Goal: Task Accomplishment & Management: Use online tool/utility

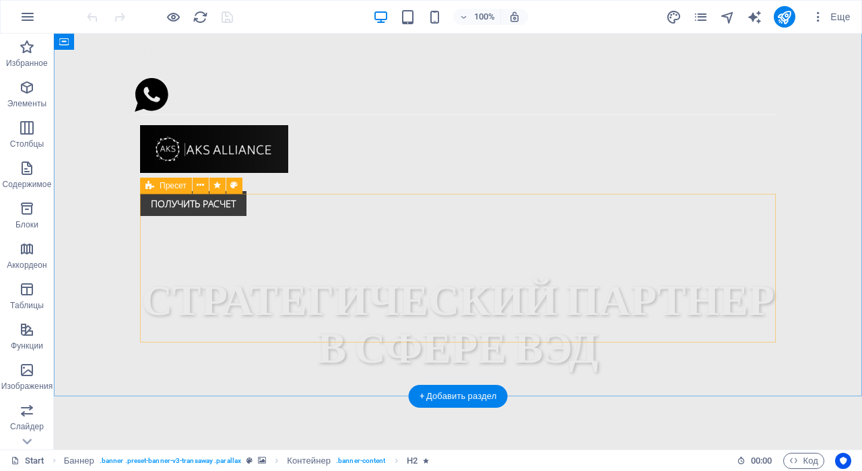
scroll to position [409, 0]
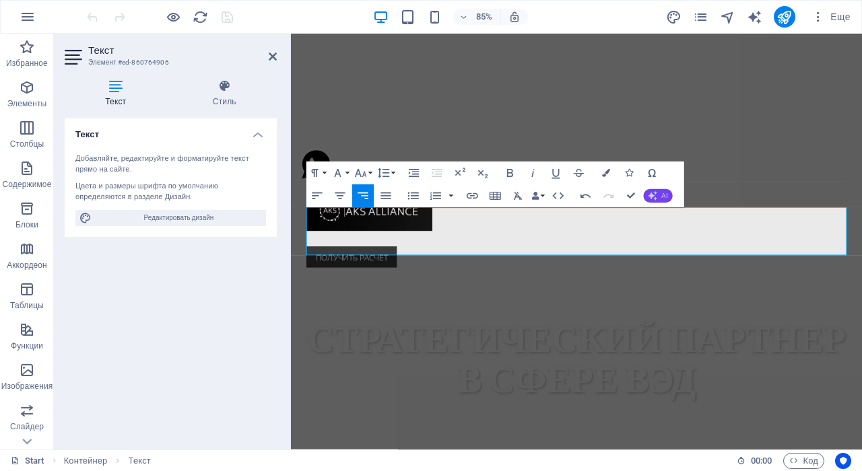
click at [662, 197] on span "AI" at bounding box center [665, 196] width 6 height 7
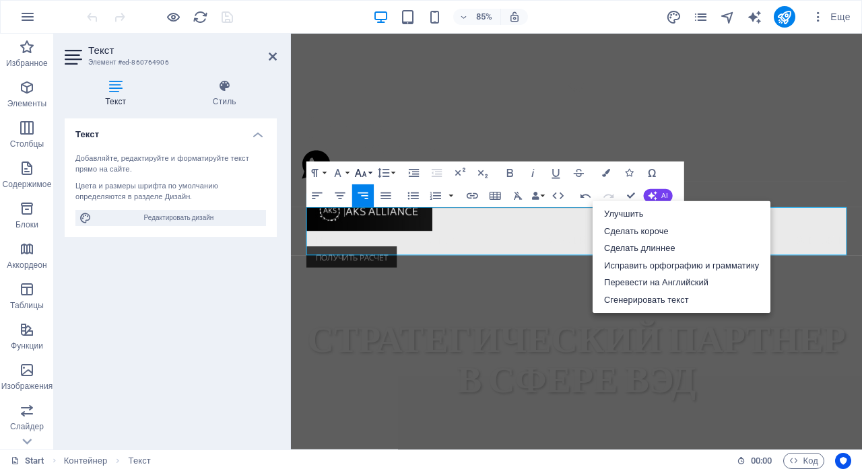
click at [367, 172] on icon "button" at bounding box center [360, 172] width 13 height 13
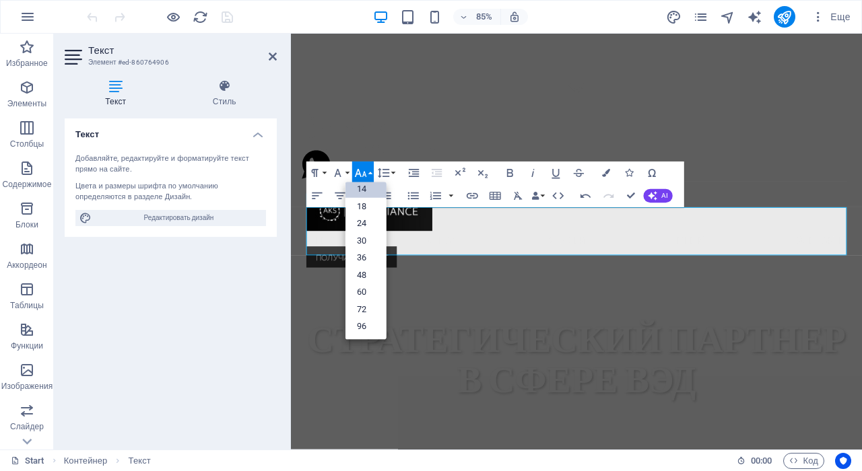
scroll to position [108, 0]
click at [367, 172] on icon "button" at bounding box center [360, 172] width 13 height 13
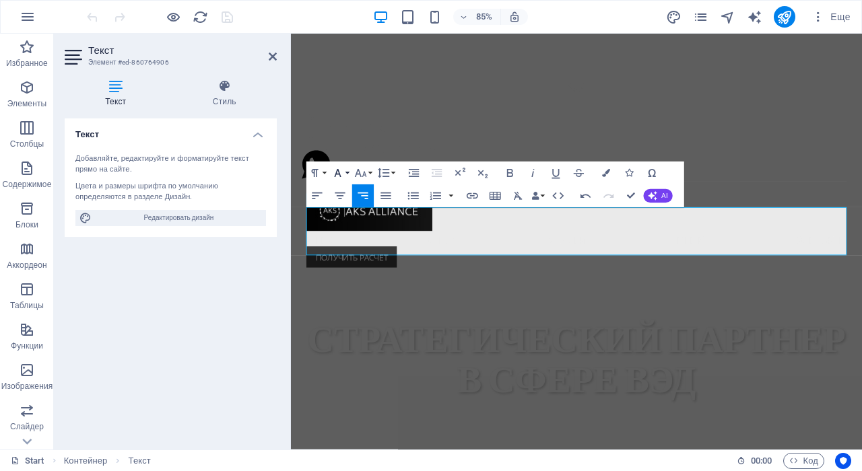
click at [345, 172] on button "Font Family" at bounding box center [340, 173] width 22 height 23
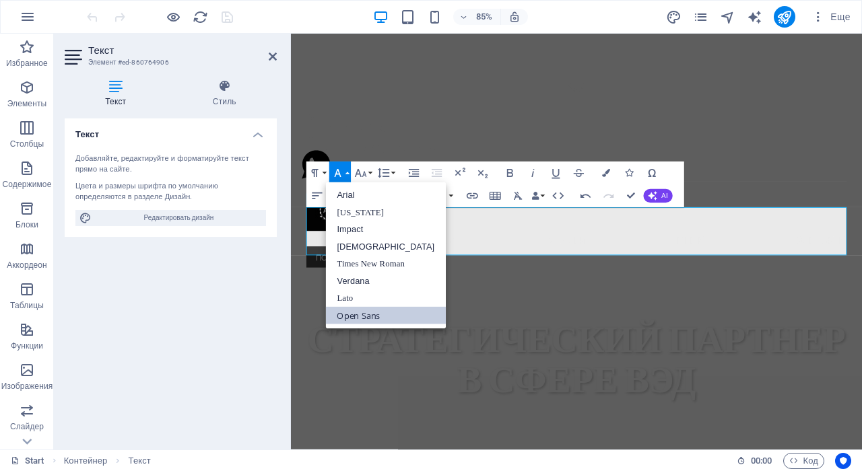
scroll to position [0, 0]
click at [345, 172] on button "Font Family" at bounding box center [340, 173] width 22 height 23
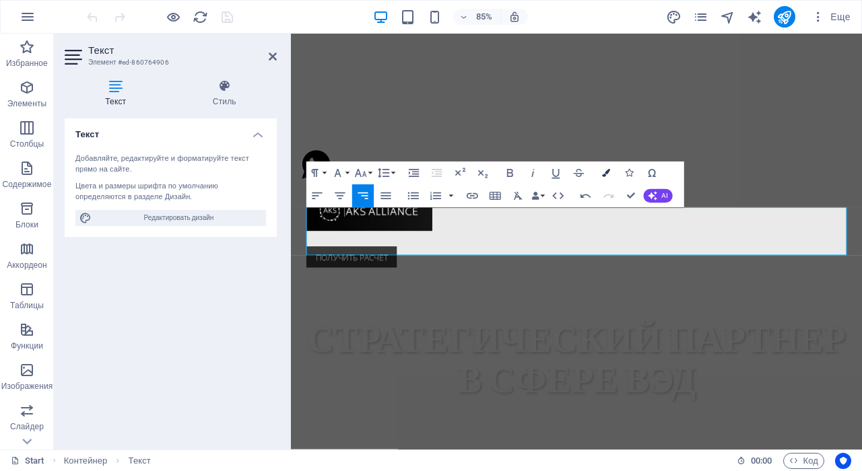
click at [603, 172] on icon "button" at bounding box center [606, 173] width 8 height 8
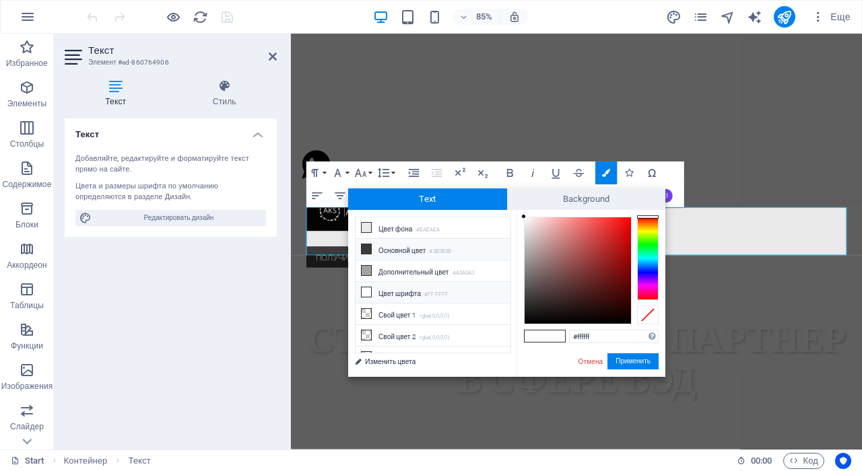
click at [433, 247] on small "#3B3B3B" at bounding box center [440, 251] width 22 height 9
click at [410, 295] on li "Цвет шрифта #FFFFFF" at bounding box center [433, 293] width 155 height 22
click at [533, 261] on div at bounding box center [578, 270] width 106 height 106
drag, startPoint x: 542, startPoint y: 292, endPoint x: 520, endPoint y: 330, distance: 44.4
click at [520, 331] on div "#000000 Поддерживаемые форматы #0852ed rgb(8, 82, 237) rgba(8, 82, 237, 90%) hs…" at bounding box center [590, 391] width 149 height 362
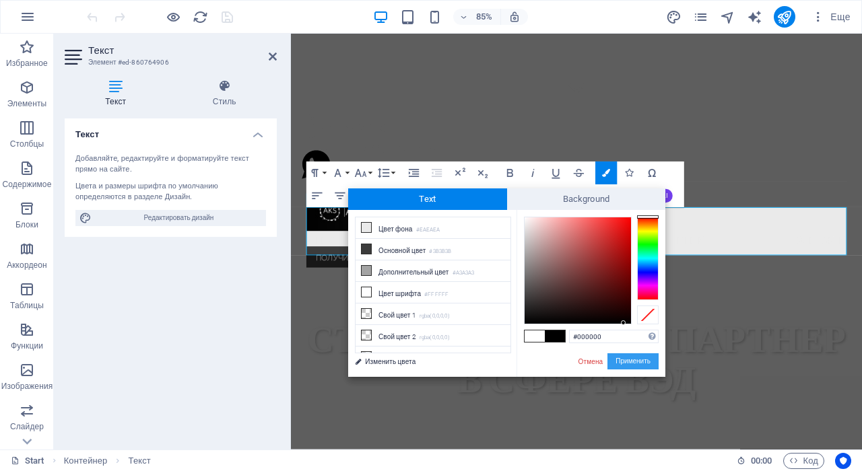
click at [624, 362] on button "Применить" at bounding box center [632, 362] width 51 height 16
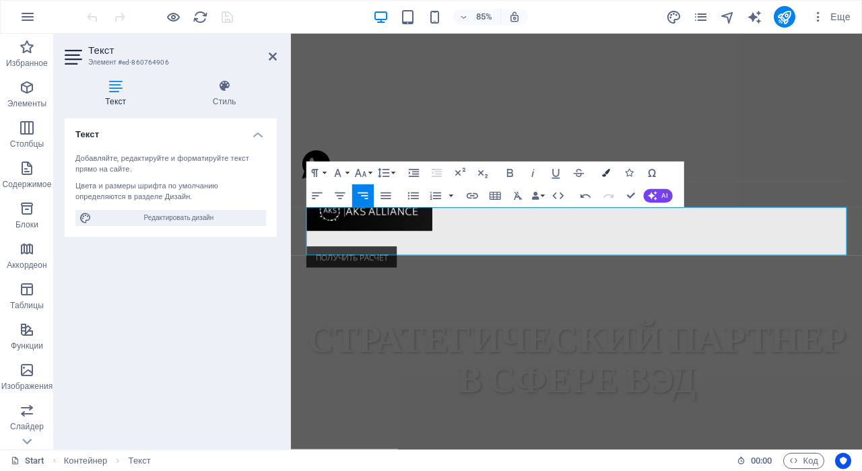
click at [603, 174] on icon "button" at bounding box center [606, 173] width 8 height 8
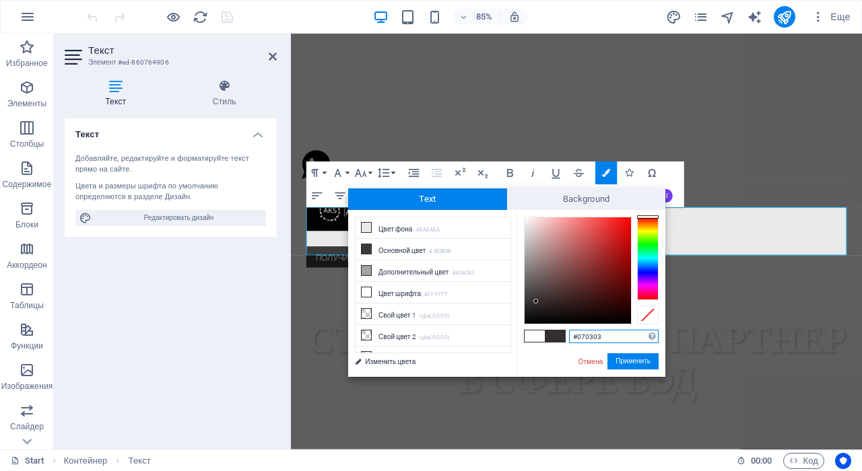
type input "#000000"
click at [635, 365] on button "Применить" at bounding box center [632, 362] width 51 height 16
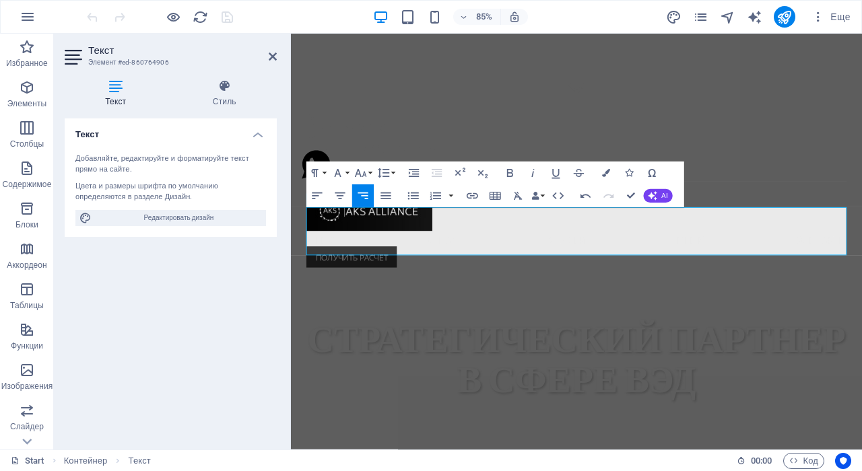
click at [756, 149] on div "H2 Баннер Баннер Контейнер Контейнер H2 Разделитель Текст Разделитель Пресет Pa…" at bounding box center [576, 242] width 571 height 416
click at [267, 58] on header "Текст Элемент #ed-860764906" at bounding box center [171, 51] width 212 height 35
click at [275, 55] on icon at bounding box center [273, 56] width 8 height 11
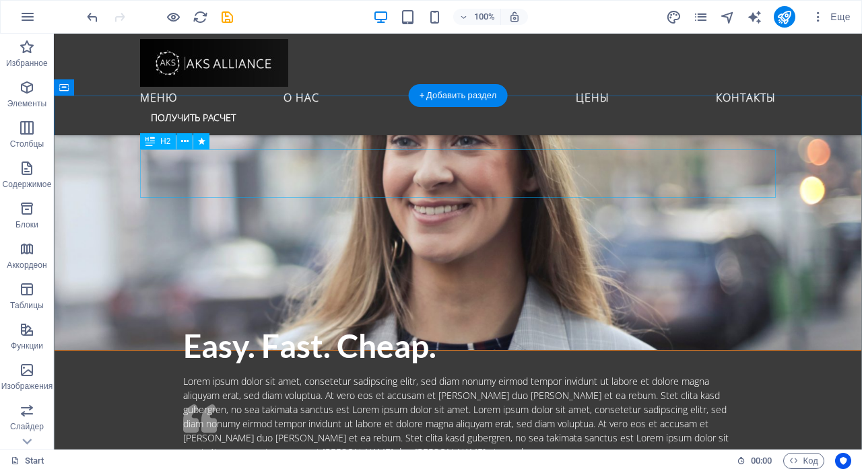
scroll to position [2282, 0]
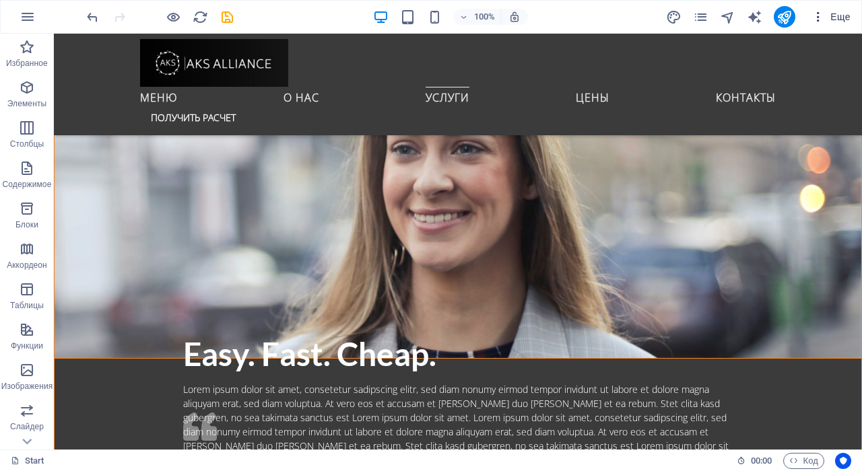
click at [844, 24] on button "Еще" at bounding box center [831, 17] width 50 height 22
